Goal: Navigation & Orientation: Find specific page/section

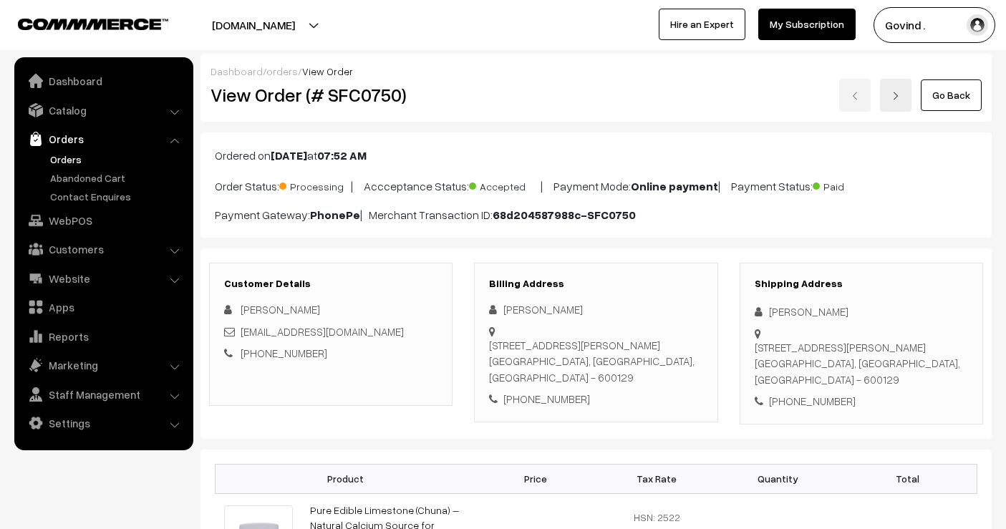
scroll to position [518, 0]
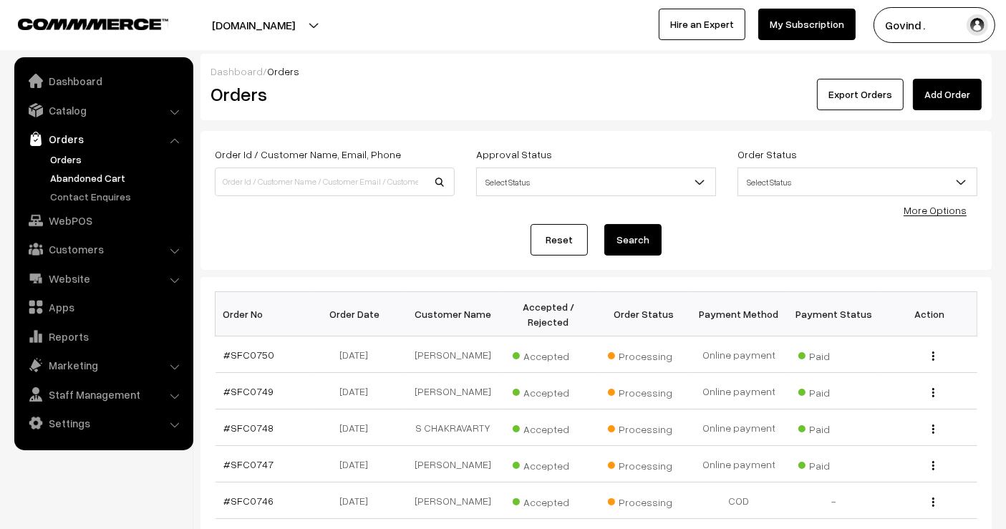
click at [73, 180] on link "Abandoned Cart" at bounding box center [118, 177] width 142 height 15
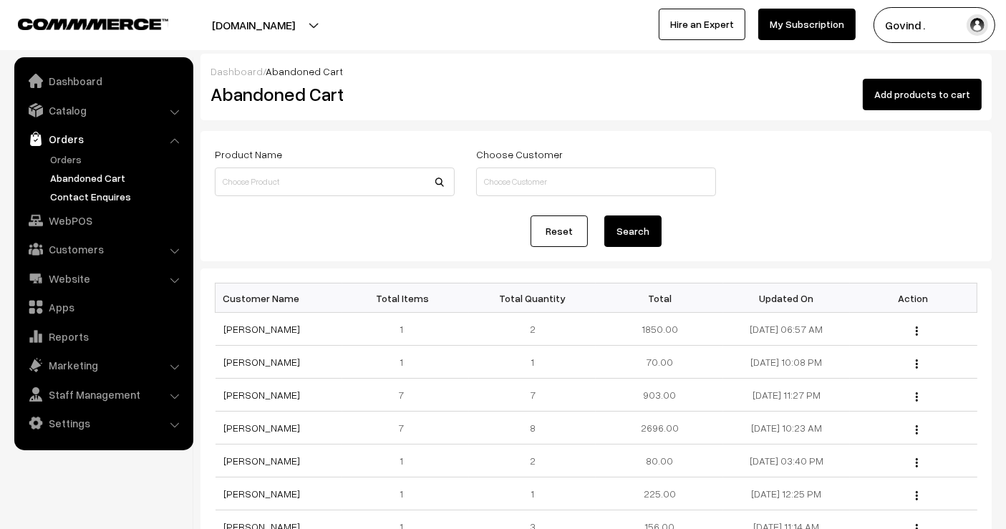
click at [79, 193] on link "Contact Enquires" at bounding box center [118, 196] width 142 height 15
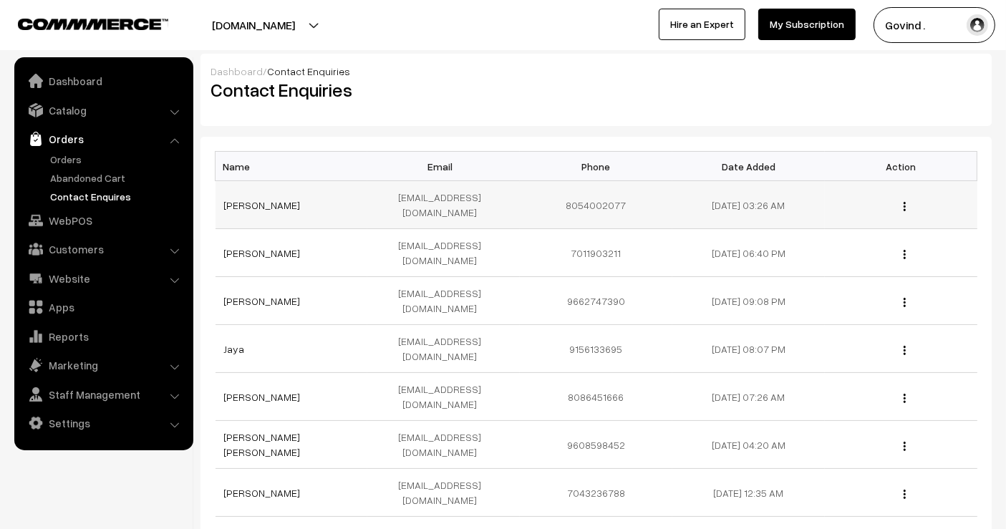
click at [903, 202] on img "button" at bounding box center [904, 206] width 2 height 9
click at [854, 213] on link "View" at bounding box center [841, 226] width 122 height 31
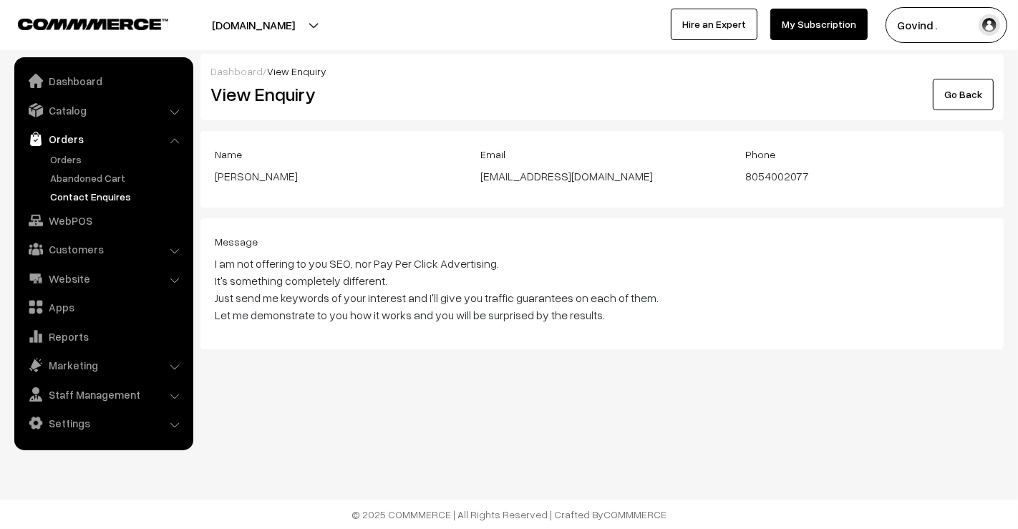
click at [948, 95] on link "Go Back" at bounding box center [963, 94] width 61 height 31
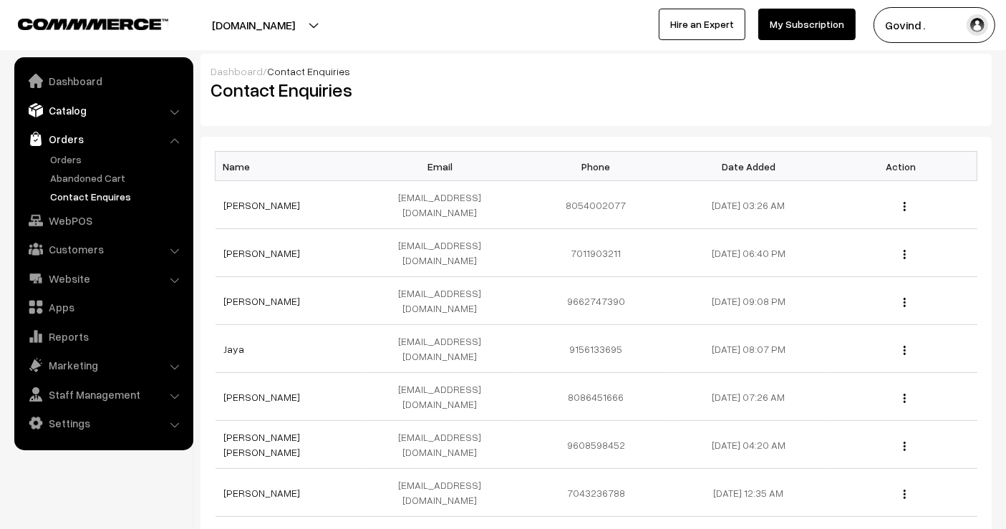
click at [79, 113] on link "Catalog" at bounding box center [103, 110] width 170 height 26
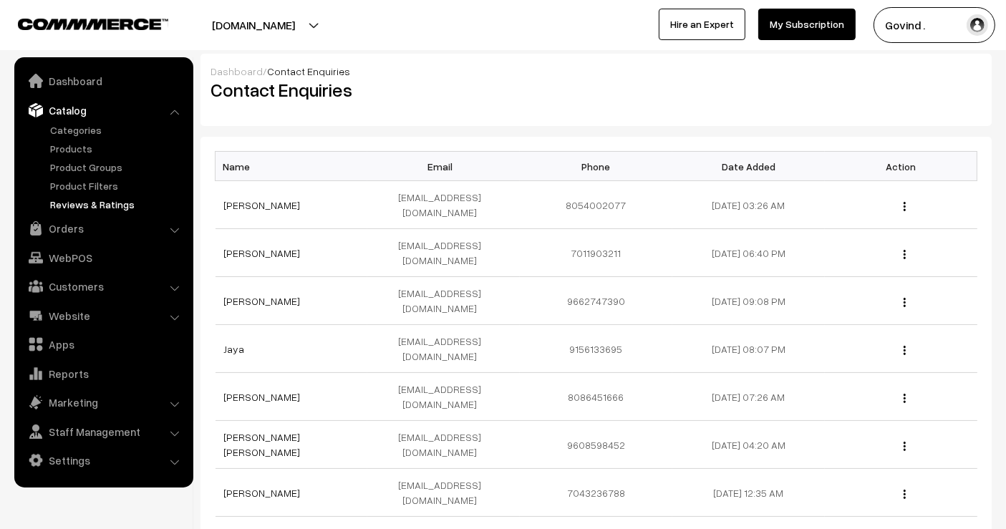
click at [74, 200] on link "Reviews & Ratings" at bounding box center [118, 204] width 142 height 15
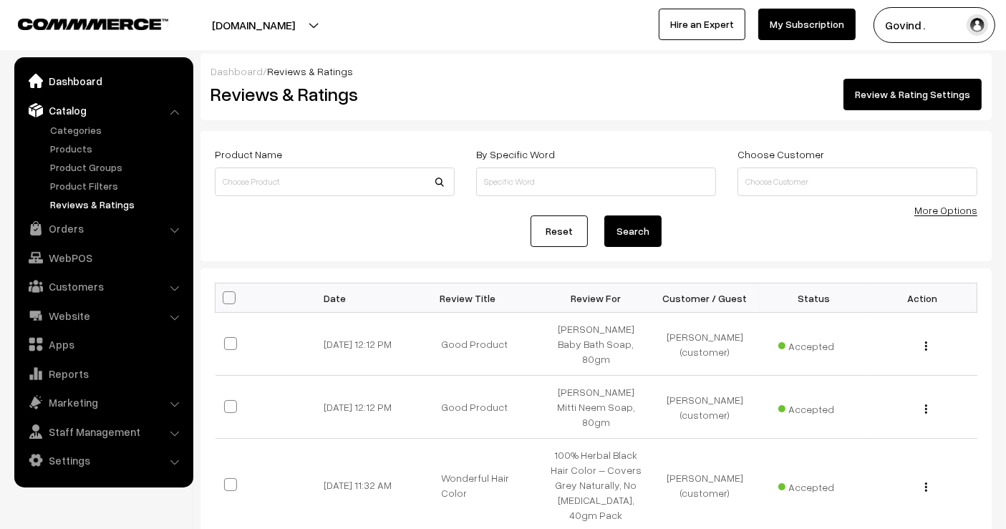
click at [89, 73] on link "Dashboard" at bounding box center [103, 81] width 170 height 26
